Goal: Find contact information: Find contact information

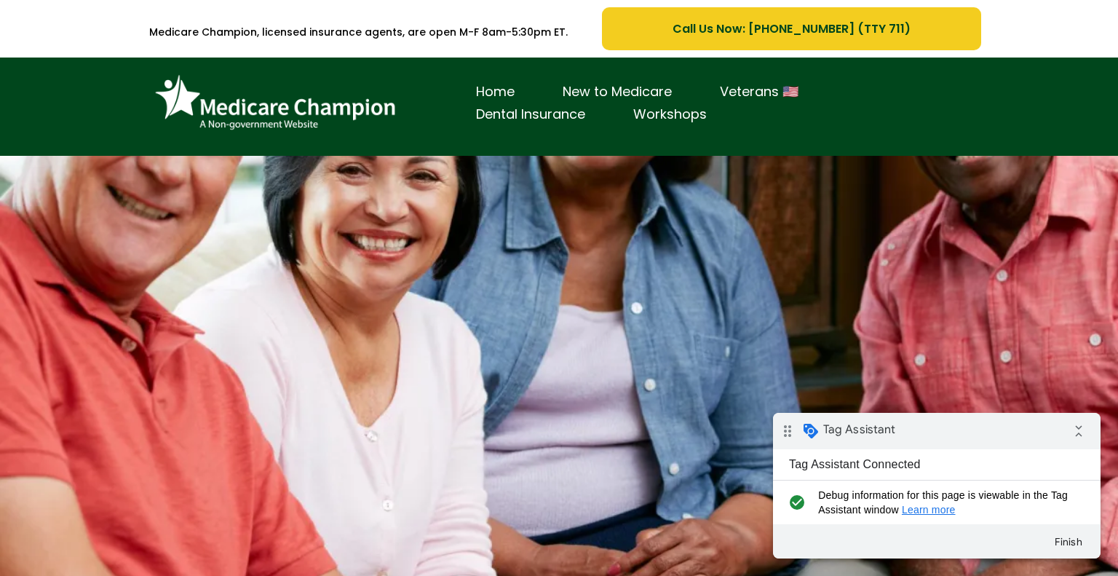
click at [696, 31] on span "Call Us Now: 1-833-842-1990 (TTY 711)" at bounding box center [791, 29] width 238 height 18
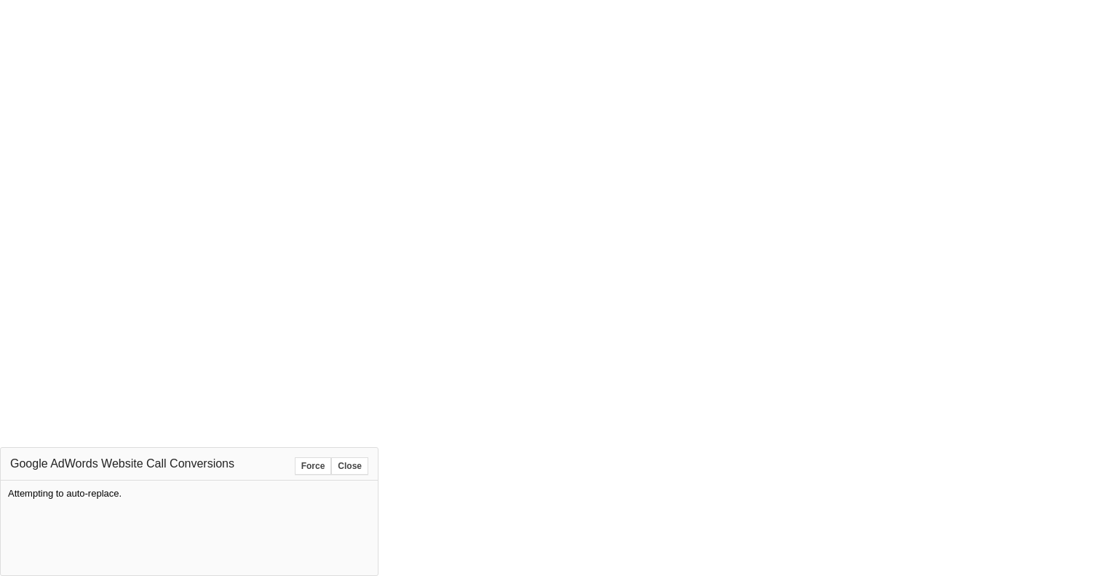
click at [308, 466] on button "Force" at bounding box center [313, 465] width 37 height 17
click at [306, 465] on button "Force" at bounding box center [313, 465] width 37 height 17
